Goal: Information Seeking & Learning: Learn about a topic

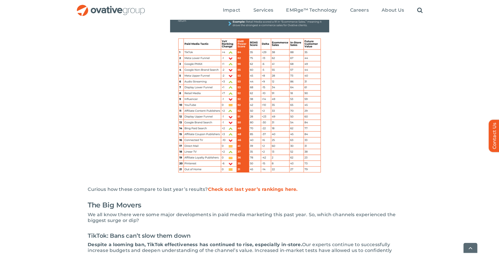
scroll to position [345, 0]
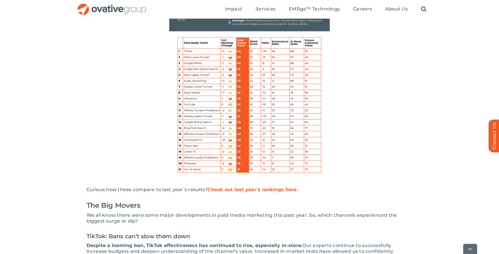
click at [192, 129] on img at bounding box center [249, 77] width 161 height 208
click at [191, 123] on img at bounding box center [249, 77] width 161 height 208
click at [243, 190] on link "Check out last year’s rankings here." at bounding box center [253, 190] width 91 height 6
click at [195, 124] on img at bounding box center [249, 77] width 161 height 208
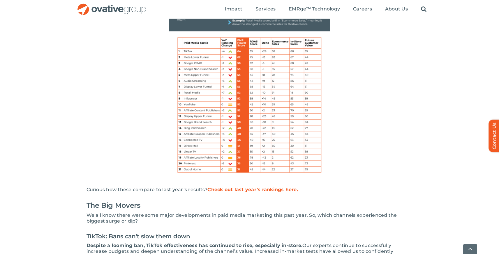
click at [195, 124] on img at bounding box center [249, 77] width 161 height 208
click at [192, 123] on img at bounding box center [249, 77] width 161 height 208
click at [191, 123] on img at bounding box center [249, 77] width 161 height 208
click at [195, 63] on img at bounding box center [249, 77] width 161 height 208
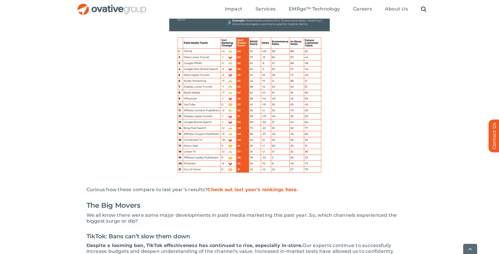
click at [193, 57] on img at bounding box center [249, 77] width 161 height 208
click at [191, 52] on img at bounding box center [249, 77] width 161 height 208
click at [191, 56] on img at bounding box center [249, 77] width 161 height 208
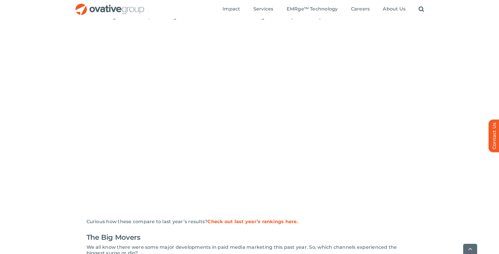
scroll to position [312, 0]
